Goal: Information Seeking & Learning: Find contact information

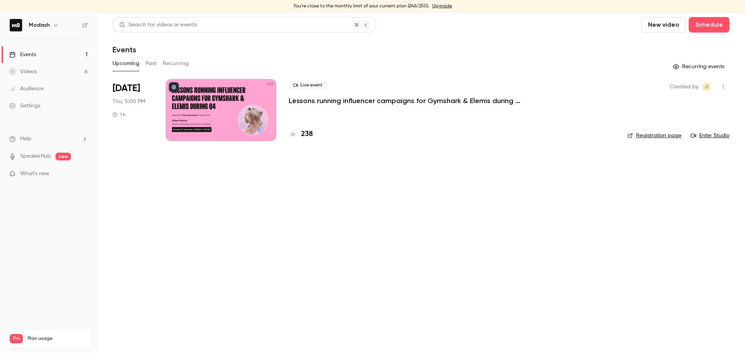
click at [355, 97] on p "Lessons running influencer campaigns for Gymshark & Elemis during Q4" at bounding box center [405, 100] width 233 height 9
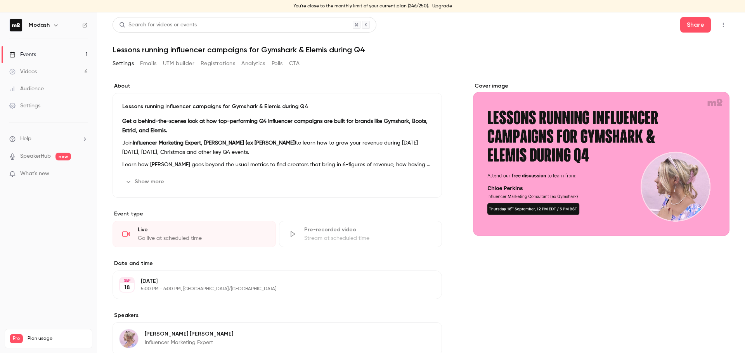
click at [225, 68] on button "Registrations" at bounding box center [218, 63] width 35 height 12
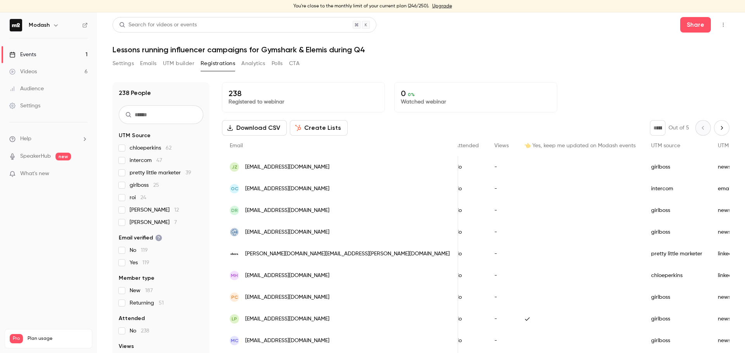
scroll to position [0, 227]
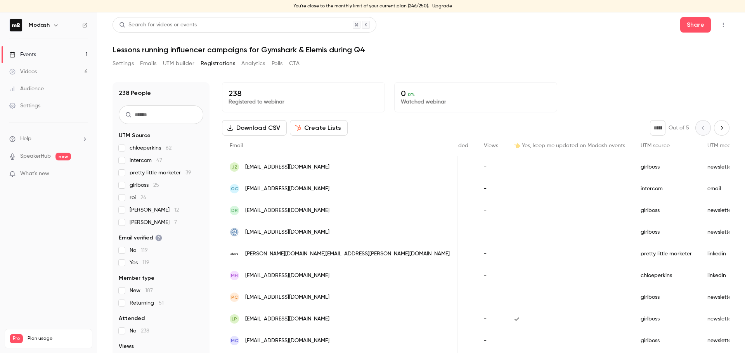
drag, startPoint x: 416, startPoint y: 234, endPoint x: 436, endPoint y: 237, distance: 20.4
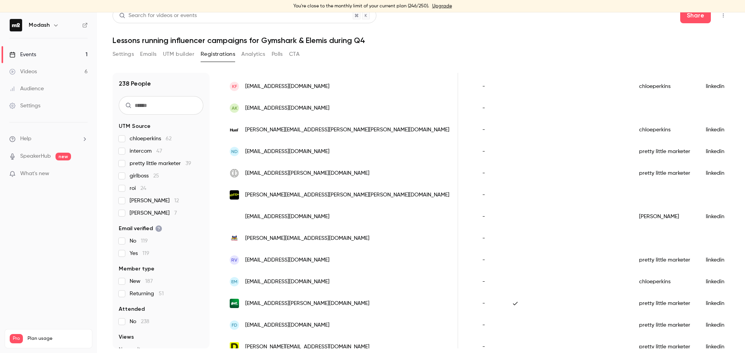
scroll to position [890, 0]
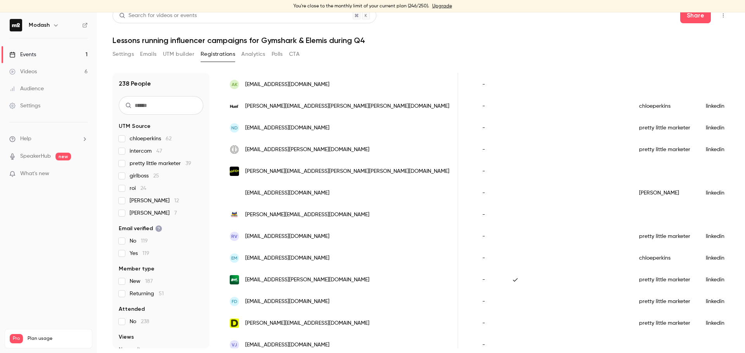
drag, startPoint x: 348, startPoint y: 291, endPoint x: 341, endPoint y: 276, distance: 15.6
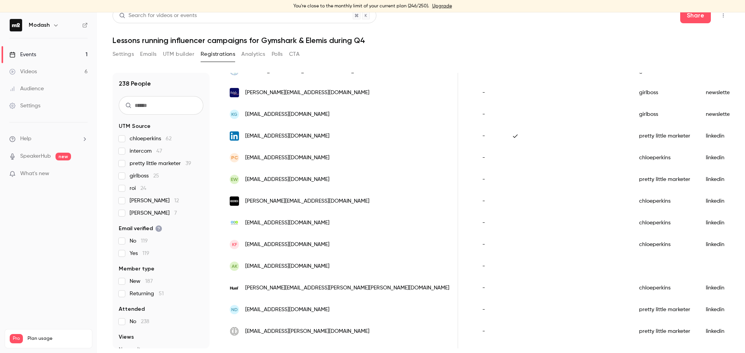
scroll to position [698, 0]
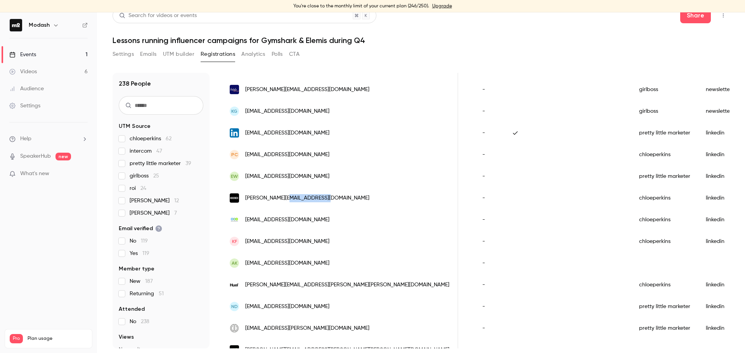
drag, startPoint x: 334, startPoint y: 199, endPoint x: 288, endPoint y: 204, distance: 46.1
click at [288, 204] on div "[PERSON_NAME][EMAIL_ADDRESS][DOMAIN_NAME]" at bounding box center [340, 198] width 236 height 22
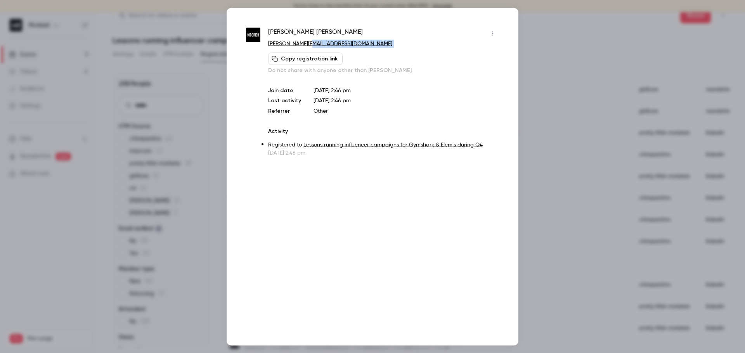
drag, startPoint x: 362, startPoint y: 52, endPoint x: 310, endPoint y: 47, distance: 52.6
click at [310, 47] on div "[PERSON_NAME] [PERSON_NAME][EMAIL_ADDRESS][DOMAIN_NAME] Copy registration link …" at bounding box center [383, 50] width 231 height 47
copy div "[DOMAIN_NAME] Copy registration link"
click at [543, 115] on div at bounding box center [372, 176] width 745 height 353
